Goal: Check status: Check status

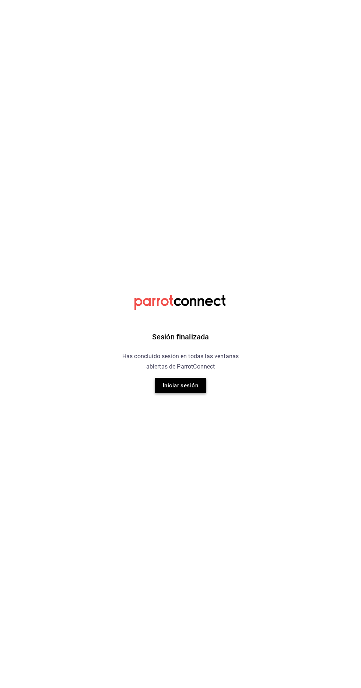
click at [198, 391] on button "Iniciar sesión" at bounding box center [181, 385] width 52 height 15
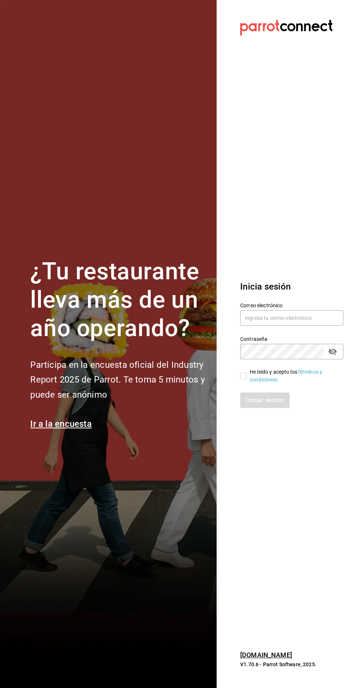
scroll to position [0, 0]
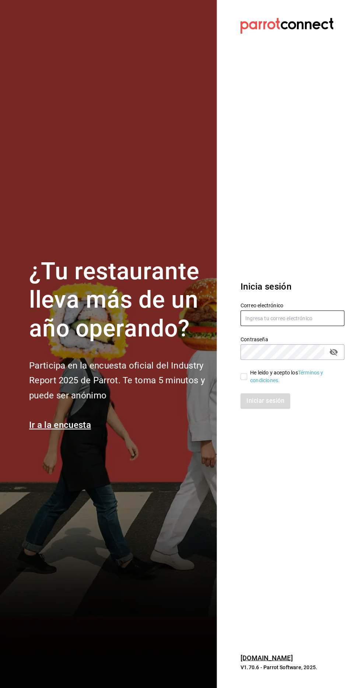
click at [290, 326] on input "text" at bounding box center [291, 317] width 103 height 15
type input "[EMAIL_ADDRESS][DOMAIN_NAME]"
click at [245, 379] on input "He leído y acepto los Términos y condiciones." at bounding box center [243, 375] width 7 height 7
checkbox input "true"
click at [271, 408] on button "Iniciar sesión" at bounding box center [264, 399] width 49 height 15
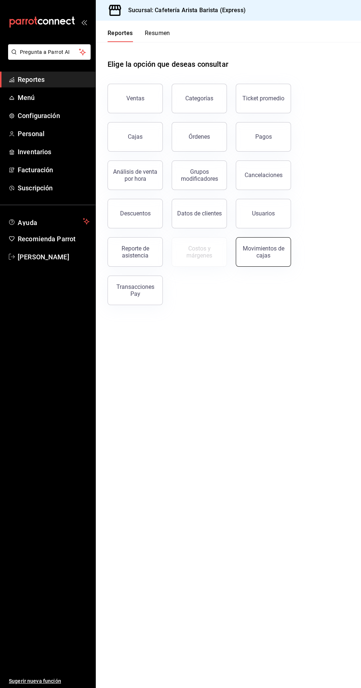
click at [286, 254] on button "Movimientos de cajas" at bounding box center [263, 252] width 55 height 30
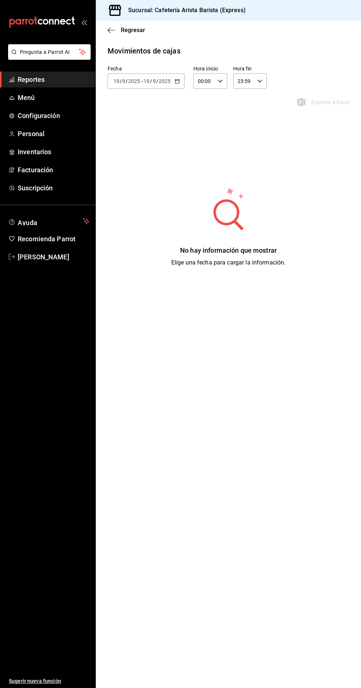
click at [177, 82] on icon "button" at bounding box center [177, 81] width 5 height 5
click at [152, 120] on span "Ayer" at bounding box center [142, 120] width 57 height 8
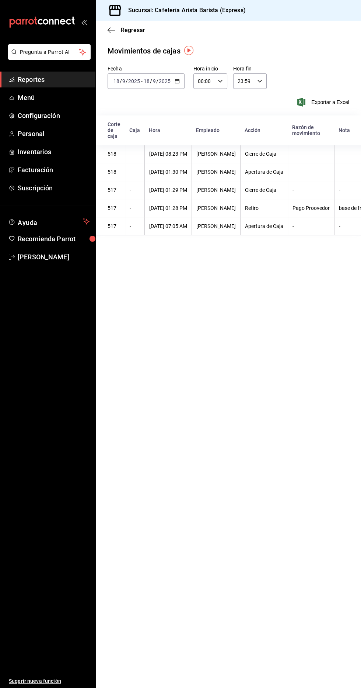
scroll to position [0, 0]
